Goal: Task Accomplishment & Management: Complete application form

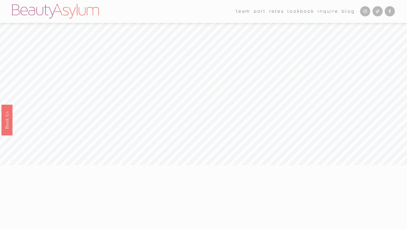
click at [274, 14] on link "Rates" at bounding box center [276, 11] width 15 height 9
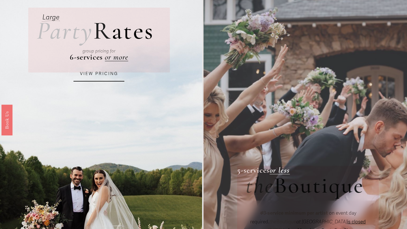
scroll to position [43, 0]
click at [101, 73] on link "VIEW PRICING" at bounding box center [98, 74] width 51 height 15
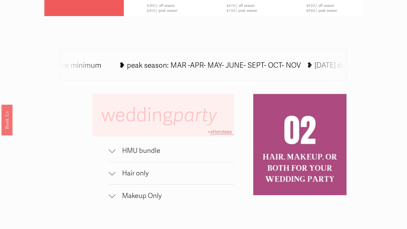
scroll to position [284, 0]
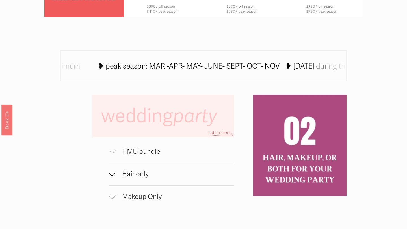
click at [153, 150] on span "HMU bundle" at bounding box center [174, 152] width 119 height 8
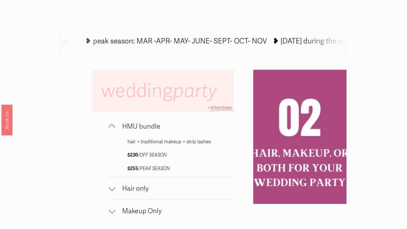
scroll to position [310, 0]
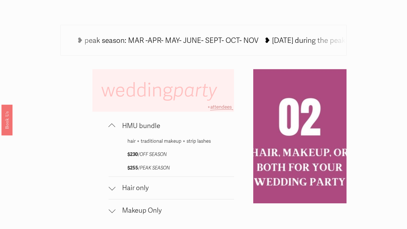
click at [148, 191] on span "Hair only" at bounding box center [174, 188] width 119 height 8
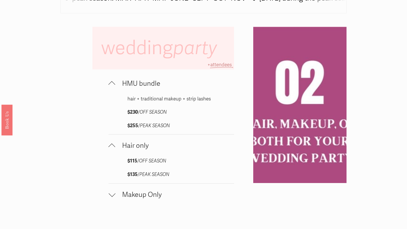
scroll to position [353, 0]
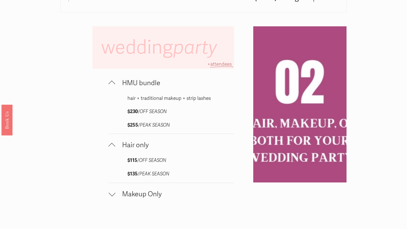
click at [147, 193] on span "Makeup Only" at bounding box center [174, 194] width 119 height 8
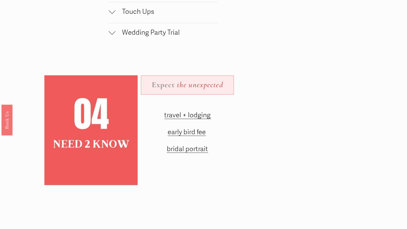
scroll to position [753, 0]
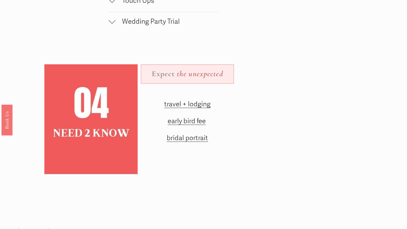
click at [178, 103] on span "travel + lodging" at bounding box center [187, 104] width 46 height 8
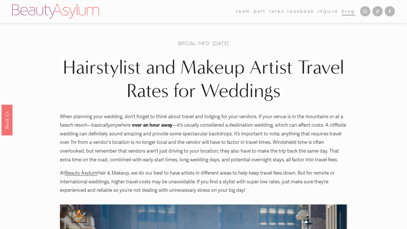
click at [298, 10] on link "Lookbook" at bounding box center [300, 11] width 27 height 9
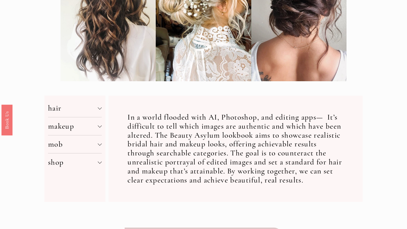
scroll to position [134, 0]
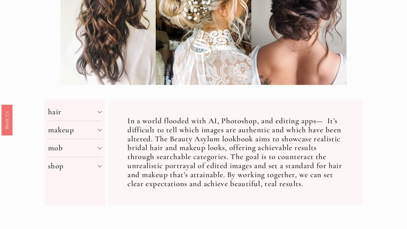
click at [98, 109] on button "hair" at bounding box center [75, 112] width 54 height 18
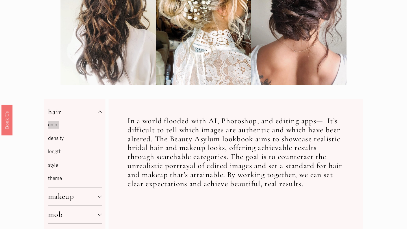
click at [55, 165] on link "style" at bounding box center [53, 165] width 10 height 6
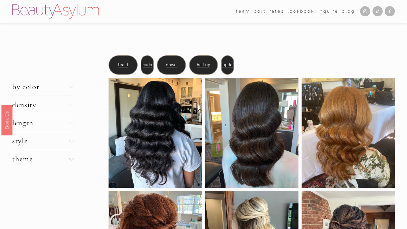
click at [64, 105] on div at bounding box center [58, 87] width 93 height 65
click at [71, 105] on div at bounding box center [58, 87] width 93 height 65
click at [69, 105] on div at bounding box center [58, 87] width 93 height 65
click at [32, 107] on div at bounding box center [58, 87] width 93 height 65
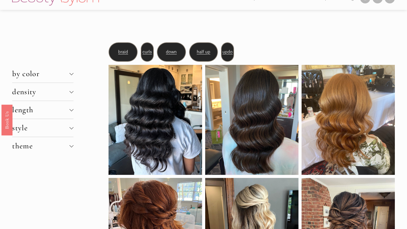
scroll to position [14, 0]
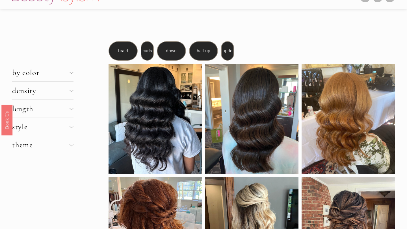
click at [69, 70] on div at bounding box center [58, 73] width 93 height 65
click at [32, 72] on div at bounding box center [58, 73] width 93 height 65
click at [41, 123] on span "style" at bounding box center [40, 126] width 57 height 9
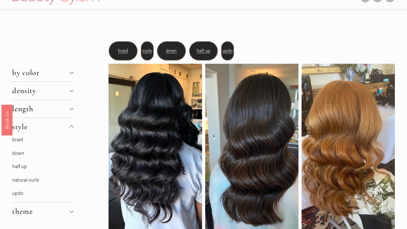
click at [25, 166] on link "half up" at bounding box center [19, 167] width 15 height 6
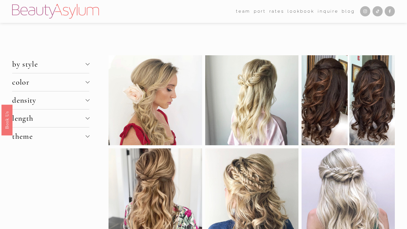
click at [0, 0] on link "[GEOGRAPHIC_DATA]" at bounding box center [0, 0] width 0 height 0
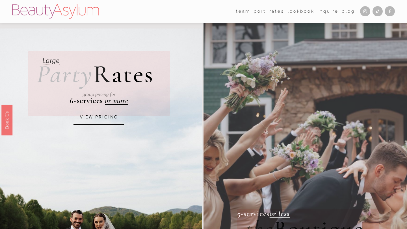
click at [296, 11] on link "Lookbook" at bounding box center [300, 11] width 27 height 9
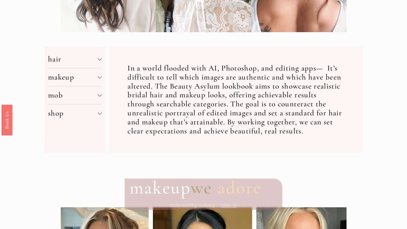
scroll to position [180, 0]
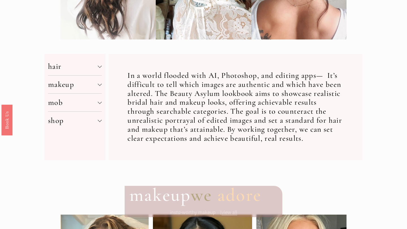
click at [100, 83] on div at bounding box center [100, 84] width 4 height 4
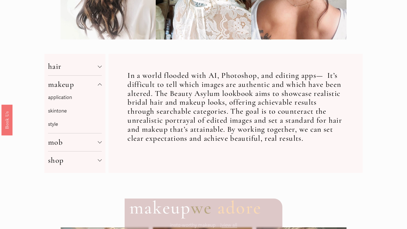
click at [62, 98] on link "application" at bounding box center [60, 98] width 24 height 6
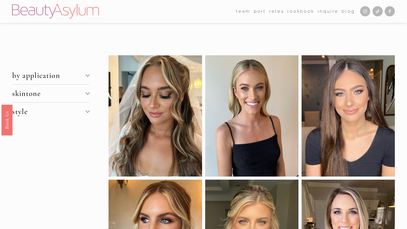
click at [66, 78] on span "by application" at bounding box center [48, 75] width 73 height 9
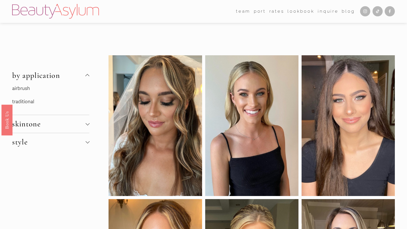
click at [45, 119] on button "skintone" at bounding box center [50, 124] width 77 height 18
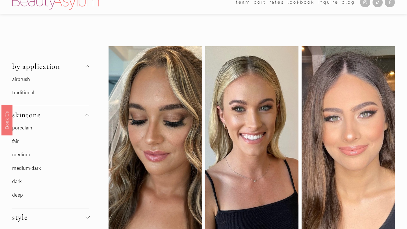
scroll to position [11, 0]
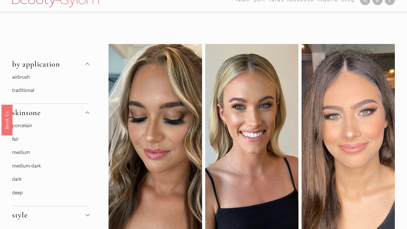
click at [17, 141] on link "fair" at bounding box center [15, 139] width 6 height 6
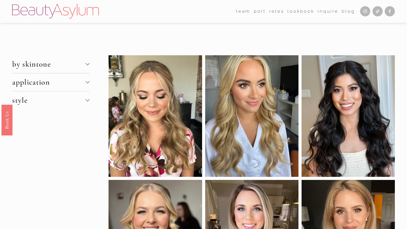
click at [30, 100] on span "style" at bounding box center [48, 100] width 73 height 9
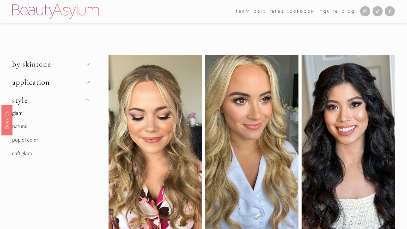
click at [26, 126] on link "natural" at bounding box center [19, 127] width 15 height 6
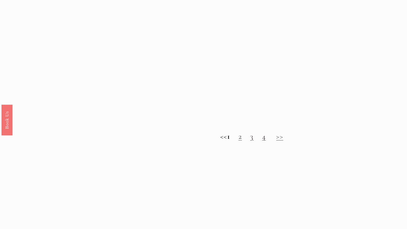
scroll to position [485, 0]
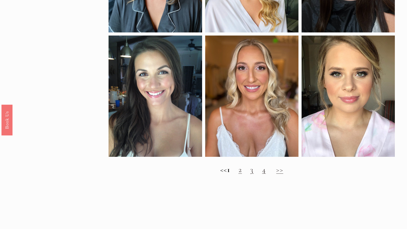
click at [242, 171] on link "2" at bounding box center [239, 169] width 3 height 9
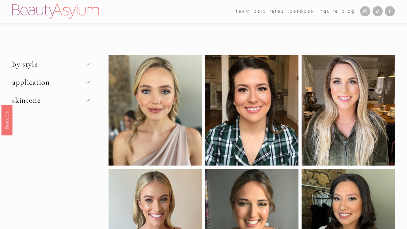
click at [331, 9] on link "Inquire" at bounding box center [328, 11] width 21 height 9
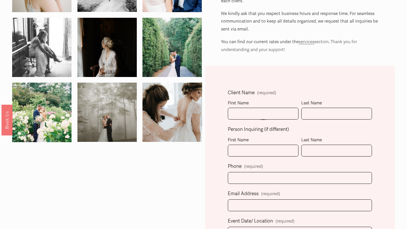
scroll to position [90, 0]
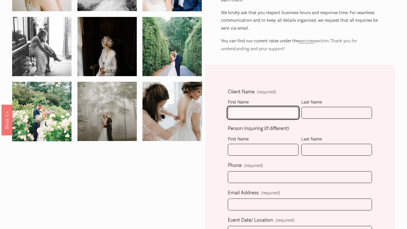
click at [246, 116] on input "First Name" at bounding box center [263, 113] width 71 height 12
type input "Jennifer"
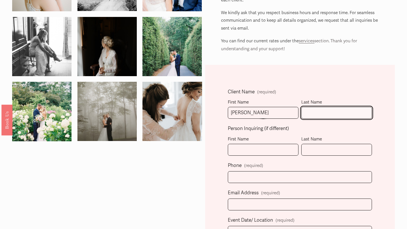
type input "Lochli"
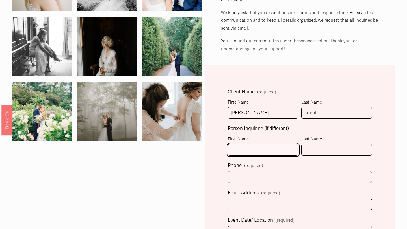
type input "Jennifer"
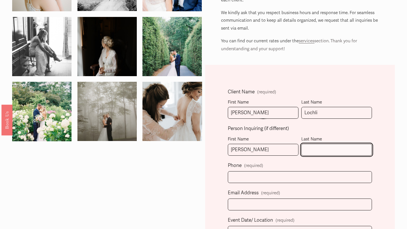
type input "Lochli"
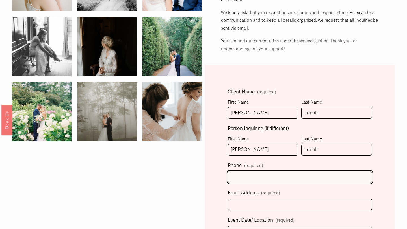
type input "(706) 936-3765"
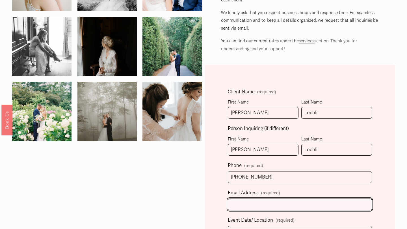
type input "jal46656@gmail.com"
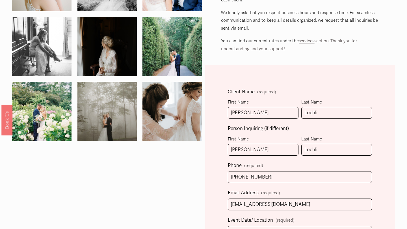
select select "Atlanta, GA"
type input "(706) 936-3765"
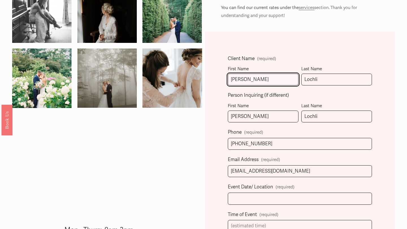
scroll to position [124, 0]
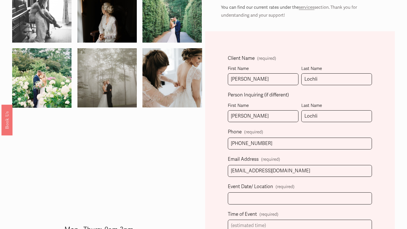
click at [286, 192] on label "Event Date/ Location (required)" at bounding box center [300, 188] width 144 height 10
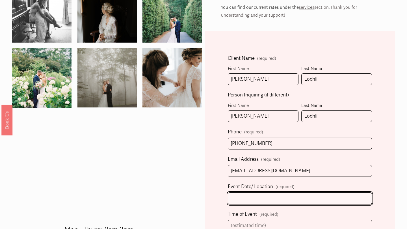
click at [286, 193] on input "Event Date/ Location (required)" at bounding box center [300, 199] width 144 height 12
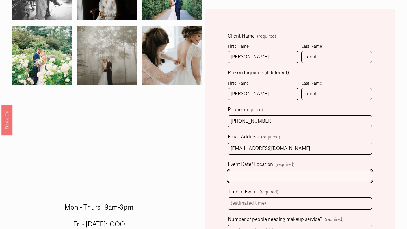
scroll to position [147, 0]
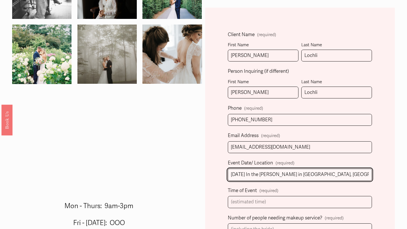
type input "10/17/2026 In the woods in Rockmart, Ga"
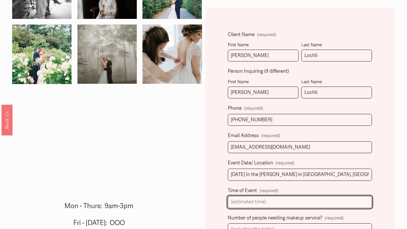
click at [263, 202] on input "Time of Event (required)" at bounding box center [300, 202] width 144 height 12
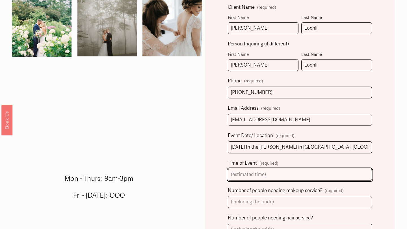
scroll to position [179, 0]
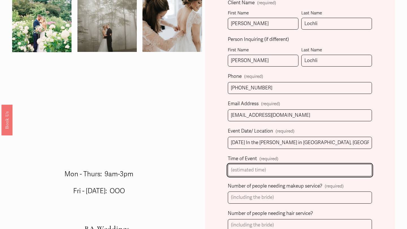
click at [249, 172] on input "Time of Event (required)" at bounding box center [300, 170] width 144 height 12
click at [274, 171] on input "Time of Event (required)" at bounding box center [300, 170] width 144 height 12
type input "5"
type input "1"
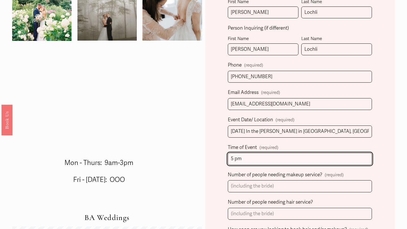
scroll to position [192, 0]
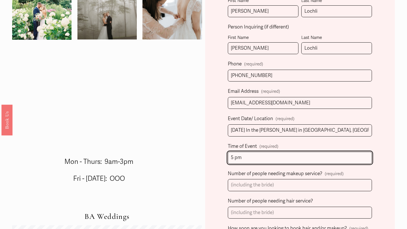
type input "5 pm"
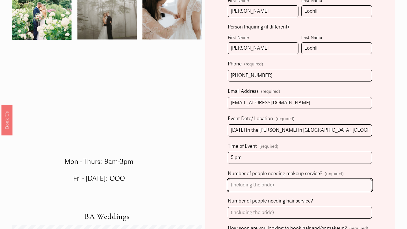
click at [292, 187] on input "Number of people needing makeup service? (required)" at bounding box center [300, 185] width 144 height 12
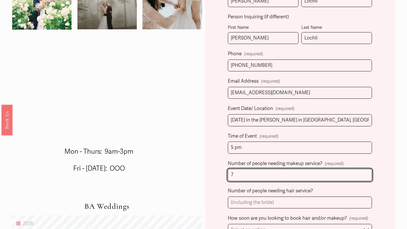
scroll to position [207, 0]
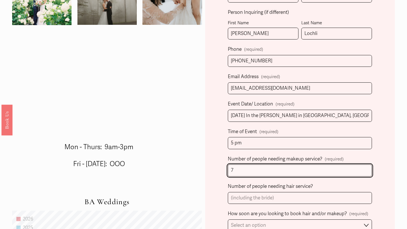
type input "7"
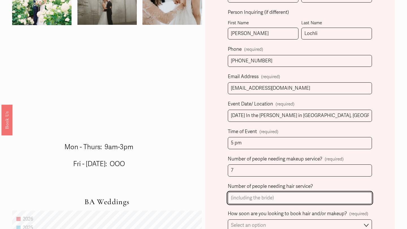
click at [284, 201] on input "Number of people needing hair service?" at bounding box center [300, 198] width 144 height 12
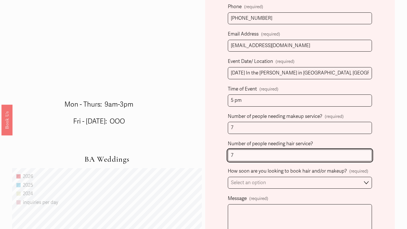
scroll to position [249, 0]
type input "7"
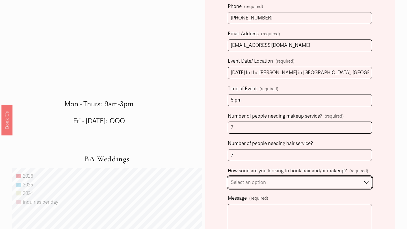
click at [288, 182] on select "Select an option Immediately 1-2 weeks I'm looking for information & not ready …" at bounding box center [300, 183] width 144 height 12
select select "I'm looking for information & not ready to book just yet"
click at [228, 177] on select "Select an option Immediately 1-2 weeks I'm looking for information & not ready …" at bounding box center [300, 183] width 144 height 12
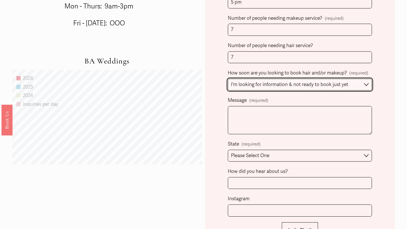
scroll to position [348, 0]
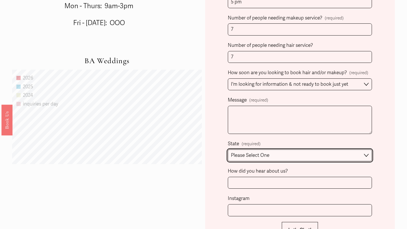
click at [267, 158] on select "Please Select One Atlanta, GA Charlotte, NC Charleston, SC Destination Wedding" at bounding box center [300, 156] width 144 height 12
click at [228, 150] on select "Please Select One Atlanta, GA Charlotte, NC Charleston, SC Destination Wedding" at bounding box center [300, 156] width 144 height 12
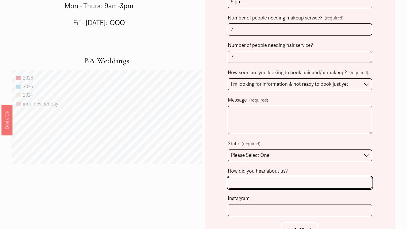
click at [250, 184] on input "How did you hear about us?" at bounding box center [300, 183] width 144 height 12
type input "The Know"
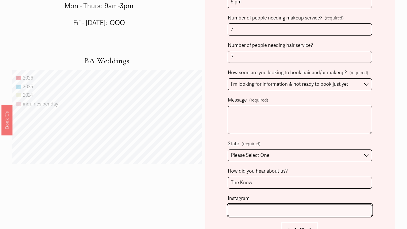
click at [265, 210] on input "Instagram" at bounding box center [300, 211] width 144 height 12
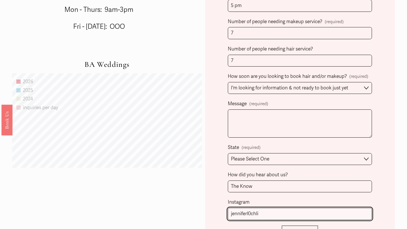
scroll to position [339, 0]
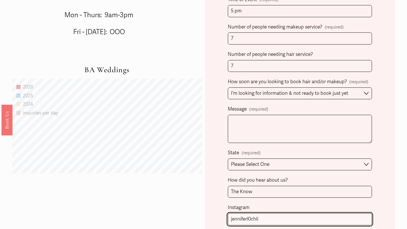
type input "jenniferl0chli"
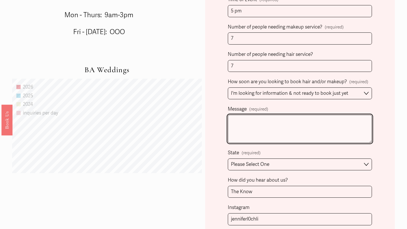
click at [285, 121] on textarea "Message (required)" at bounding box center [300, 129] width 144 height 28
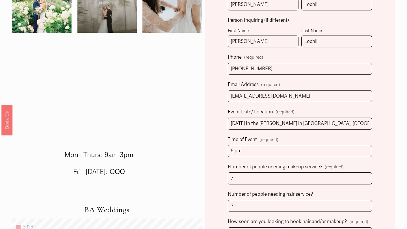
scroll to position [202, 0]
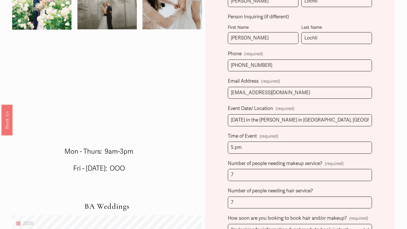
type textarea "Hello! My name is Jennifer and I am looking for someone to do hair/makeup for m…"
click at [255, 148] on input "5 pm" at bounding box center [300, 148] width 144 height 12
click at [261, 158] on div "Client Name (required) First Name Jennifer Last Name Lochli Person Inquiring (i…" at bounding box center [300, 169] width 144 height 386
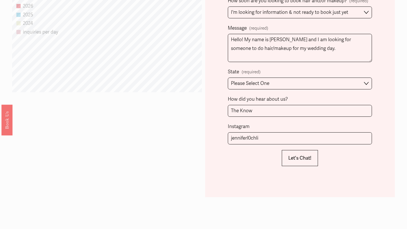
scroll to position [417, 0]
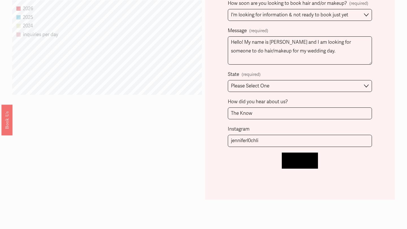
click at [297, 167] on button "Let's Chat! Let's Chat!" at bounding box center [300, 161] width 36 height 16
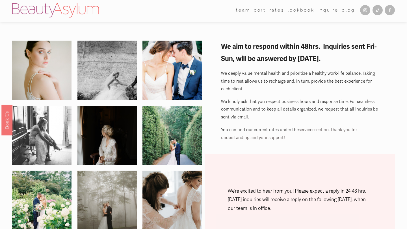
scroll to position [0, 0]
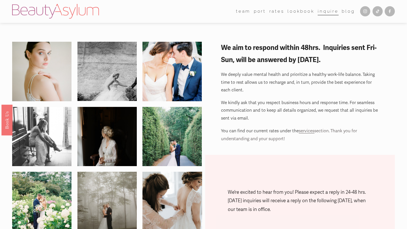
click at [279, 10] on link "Rates" at bounding box center [276, 11] width 15 height 9
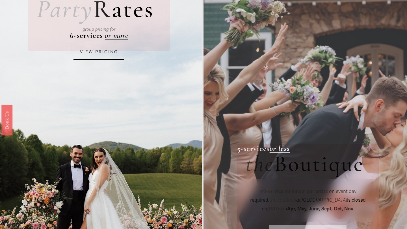
scroll to position [64, 0]
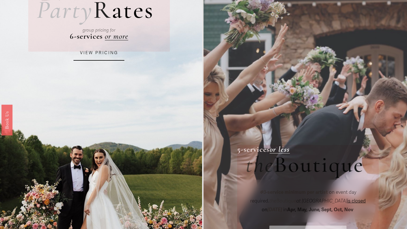
click at [108, 53] on link "VIEW PRICING" at bounding box center [98, 52] width 51 height 15
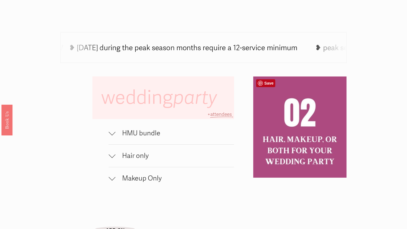
scroll to position [306, 0]
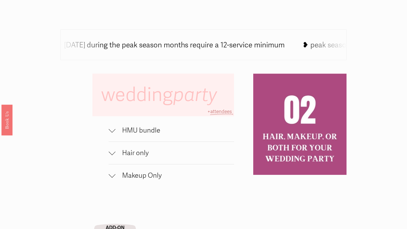
click at [155, 132] on span "HMU bundle" at bounding box center [174, 131] width 119 height 8
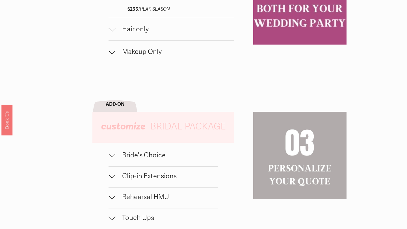
scroll to position [470, 0]
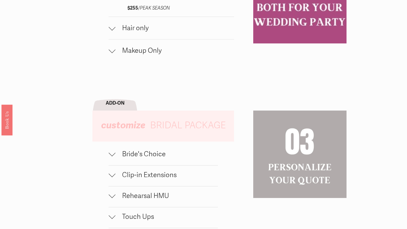
click at [171, 158] on span "Bride's Choice" at bounding box center [166, 154] width 103 height 8
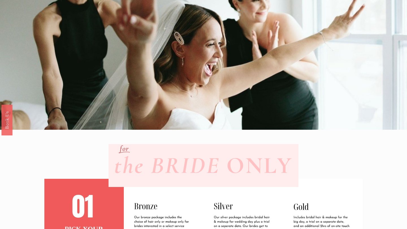
scroll to position [0, 0]
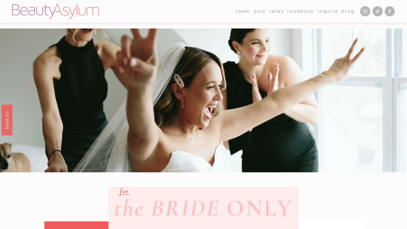
click at [256, 10] on link "port" at bounding box center [260, 11] width 12 height 9
